Goal: Task Accomplishment & Management: Use online tool/utility

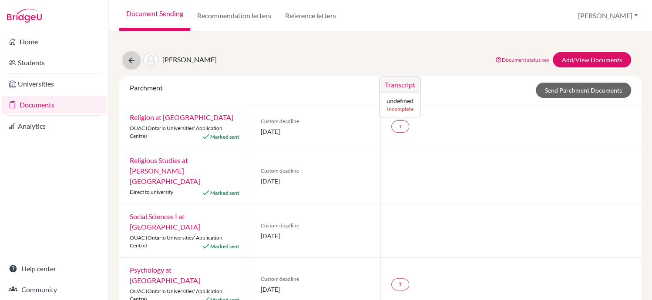
click at [130, 62] on icon at bounding box center [131, 60] width 9 height 9
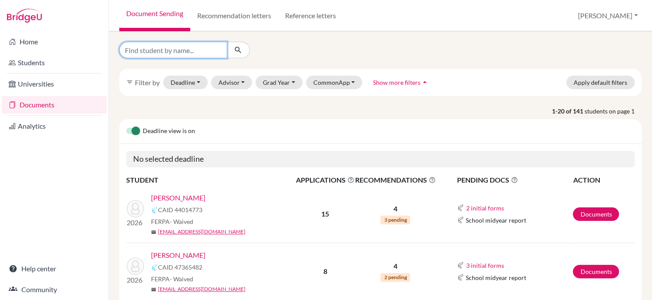
click at [186, 49] on input "Find student by name..." at bounding box center [173, 50] width 108 height 17
click at [183, 197] on link "[PERSON_NAME]" at bounding box center [178, 198] width 54 height 10
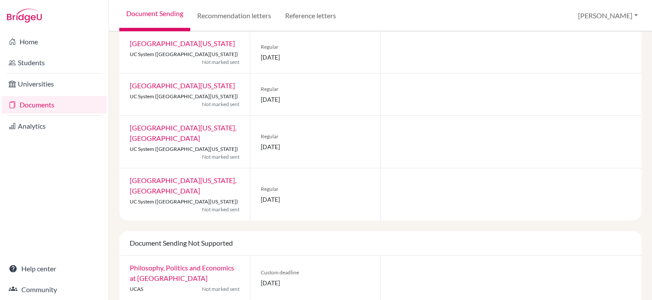
scroll to position [384, 0]
click at [183, 197] on div "[GEOGRAPHIC_DATA][US_STATE], San Diego UC System ([GEOGRAPHIC_DATA][US_STATE]) …" at bounding box center [184, 195] width 131 height 52
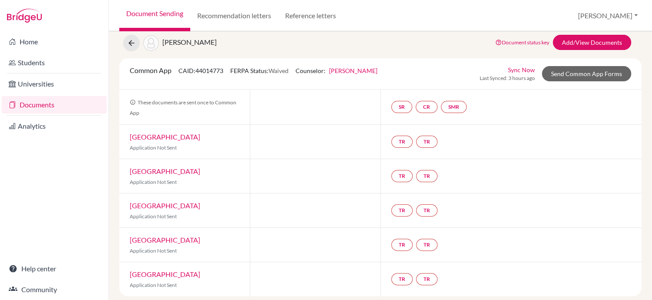
scroll to position [0, 0]
